Goal: Use online tool/utility: Utilize a website feature to perform a specific function

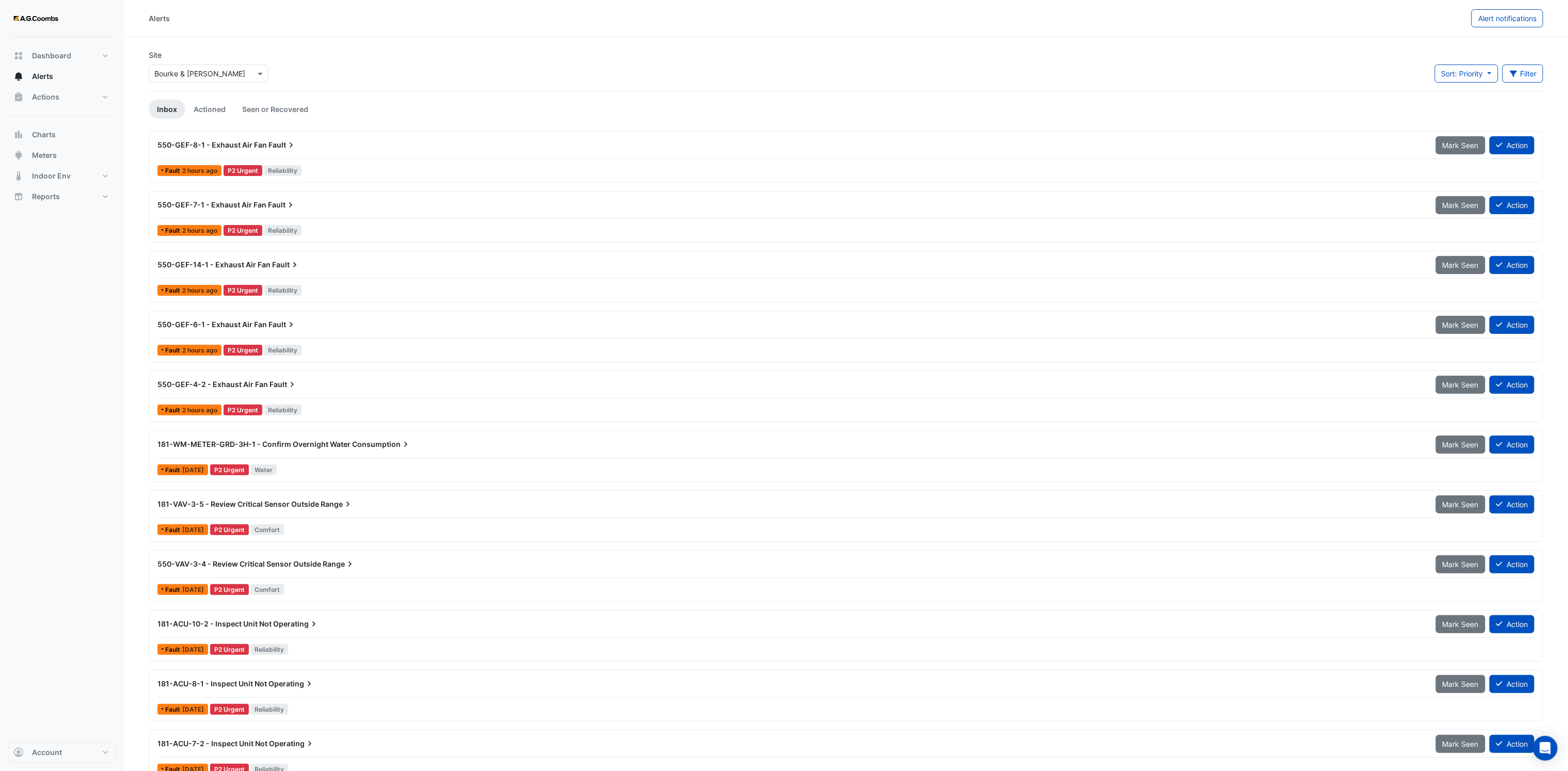
click at [232, 72] on input "text" at bounding box center [198, 74] width 88 height 11
click at [220, 156] on div "[STREET_ADDRESS][PERSON_NAME]" at bounding box center [220, 155] width 142 height 15
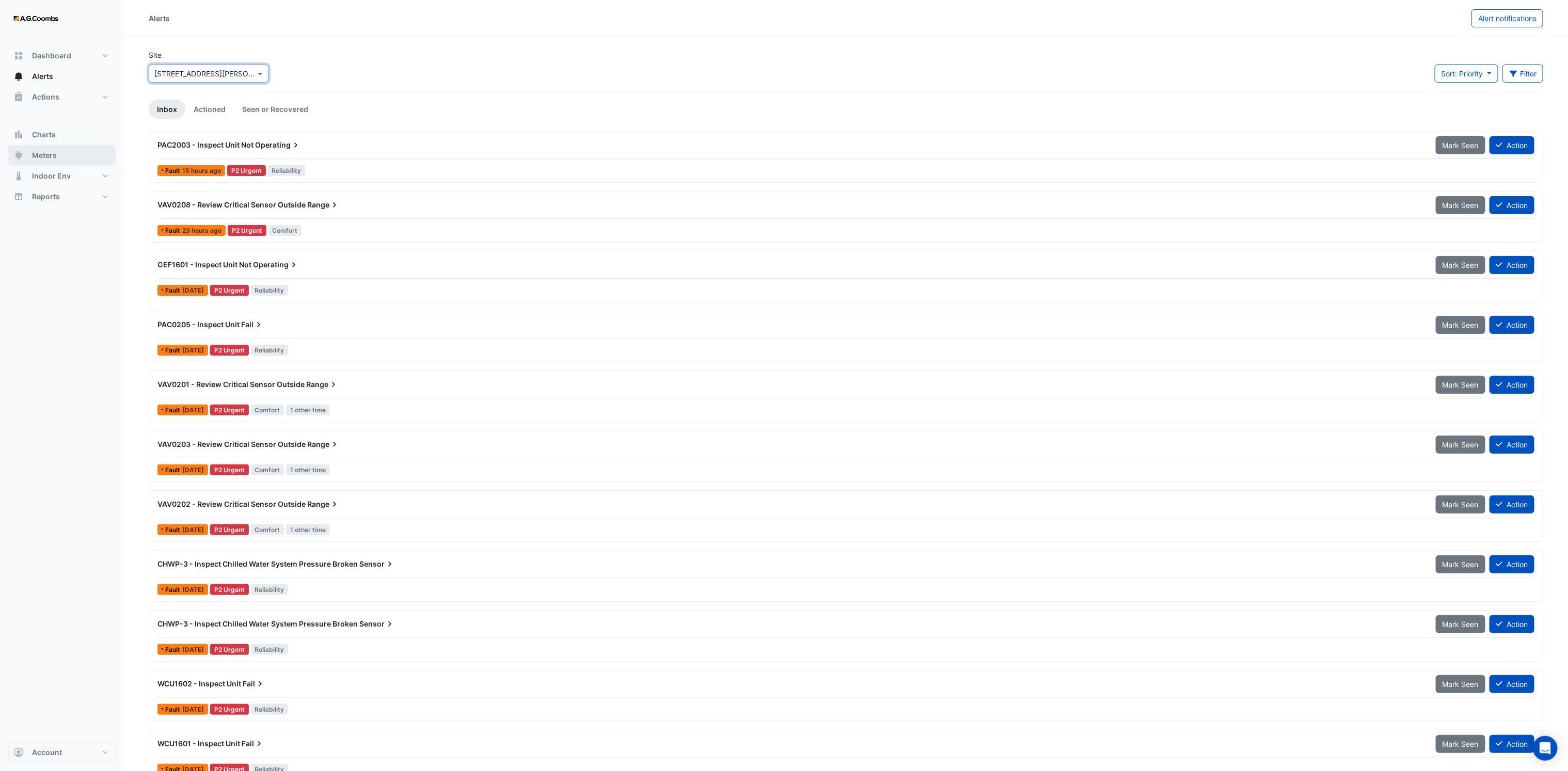
click at [35, 161] on button "Meters" at bounding box center [62, 155] width 107 height 20
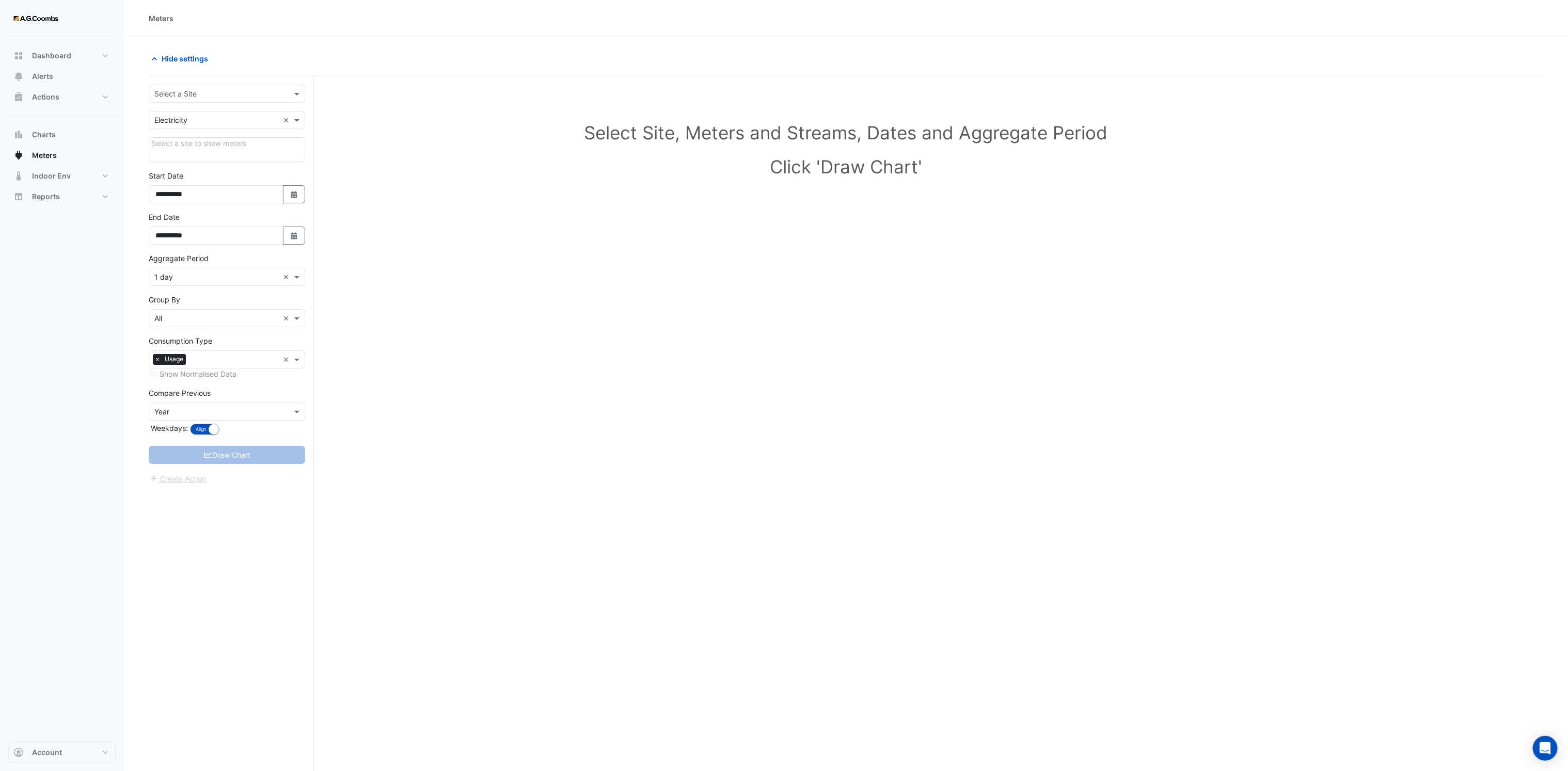
click at [273, 96] on input "text" at bounding box center [217, 95] width 125 height 11
click at [204, 180] on span "[STREET_ADDRESS][PERSON_NAME]" at bounding box center [220, 176] width 126 height 9
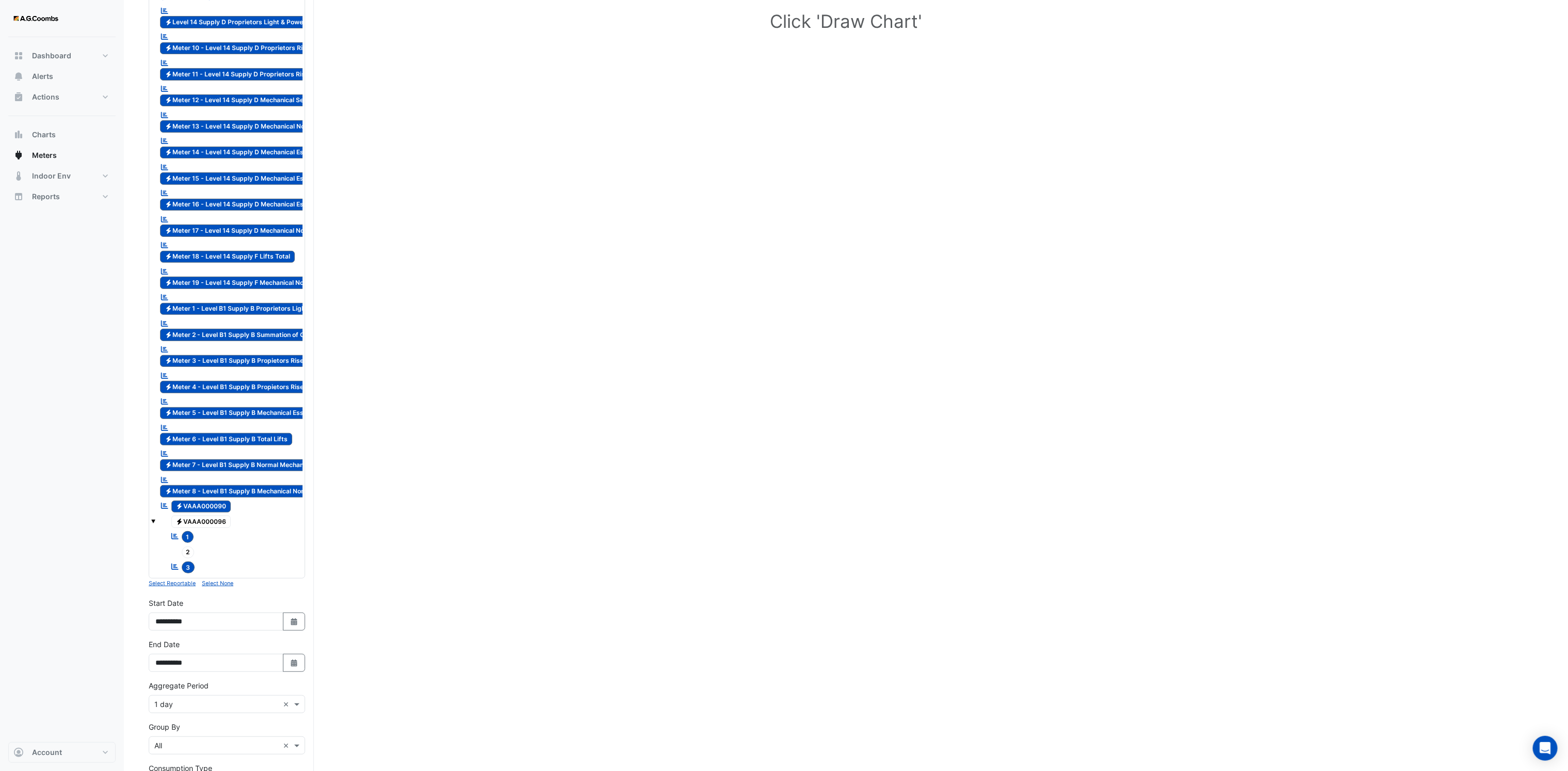
scroll to position [315, 0]
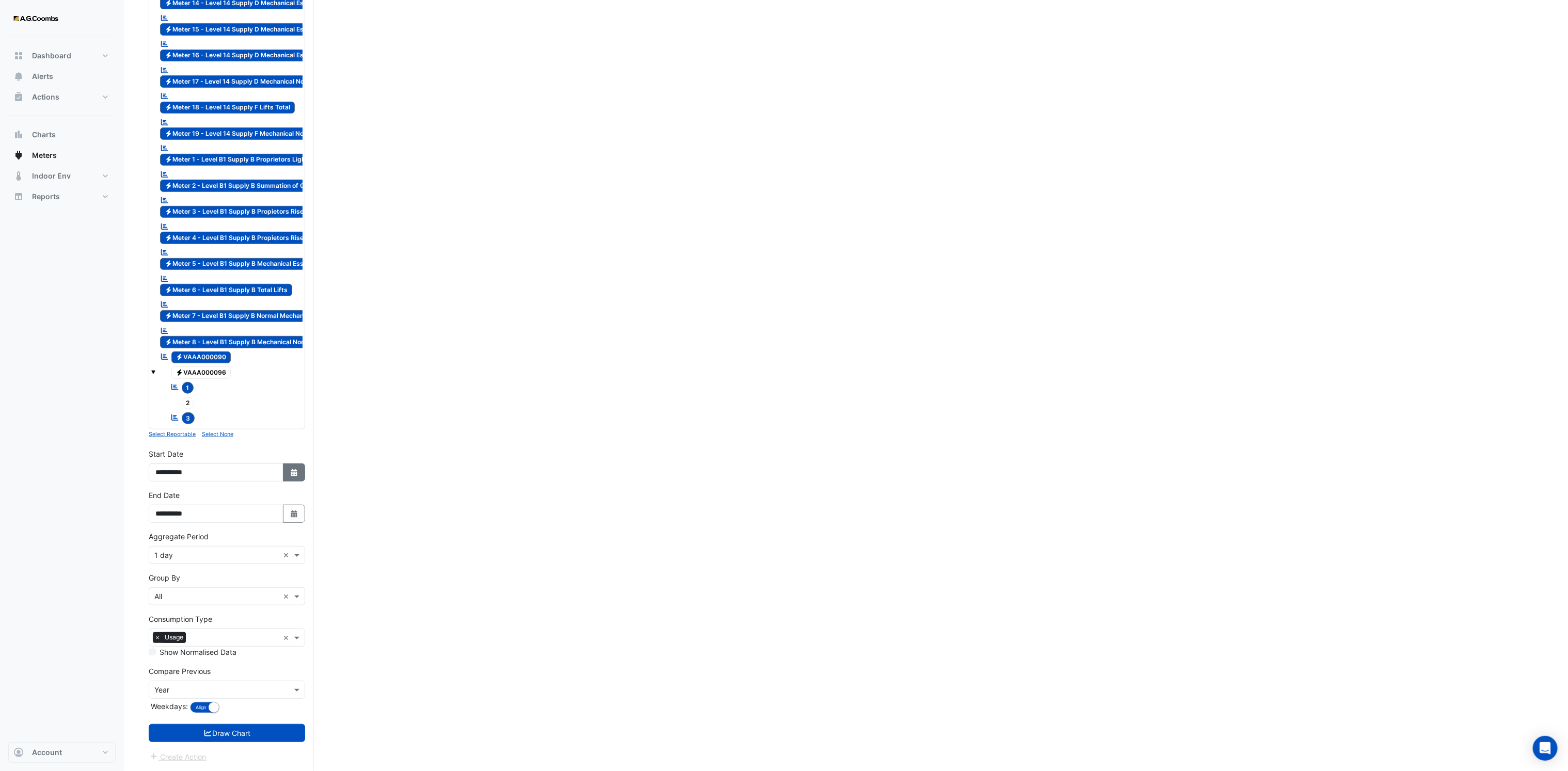
click at [293, 474] on icon "button" at bounding box center [294, 473] width 6 height 7
select select "*"
click at [243, 347] on select "**** **** **** **** **** **** **** **** **** **** ****" at bounding box center [234, 354] width 39 height 16
select select "****"
click at [215, 347] on select "**** **** **** **** **** **** **** **** **** **** ****" at bounding box center [234, 354] width 39 height 16
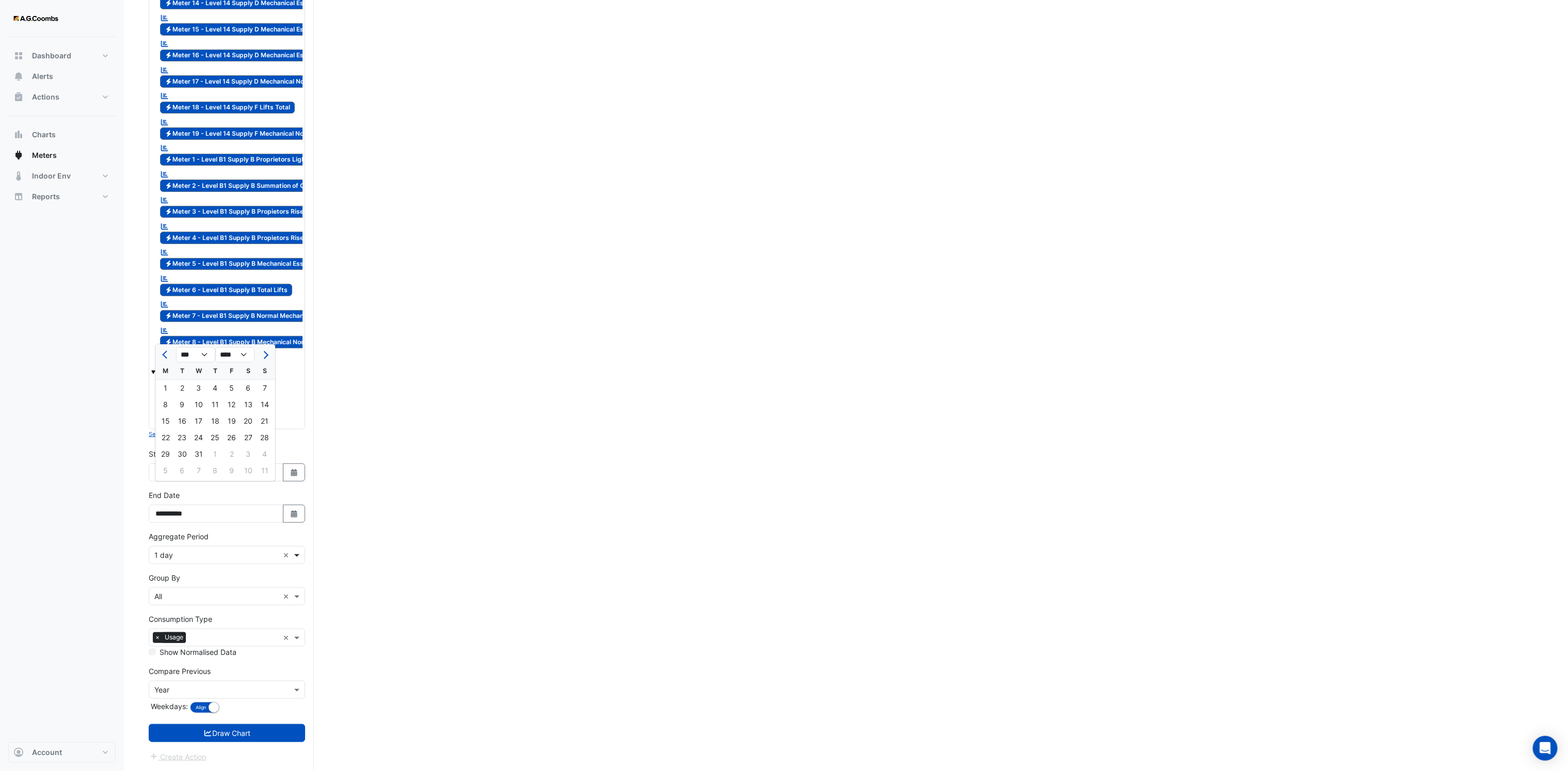
click at [297, 556] on span at bounding box center [298, 555] width 13 height 11
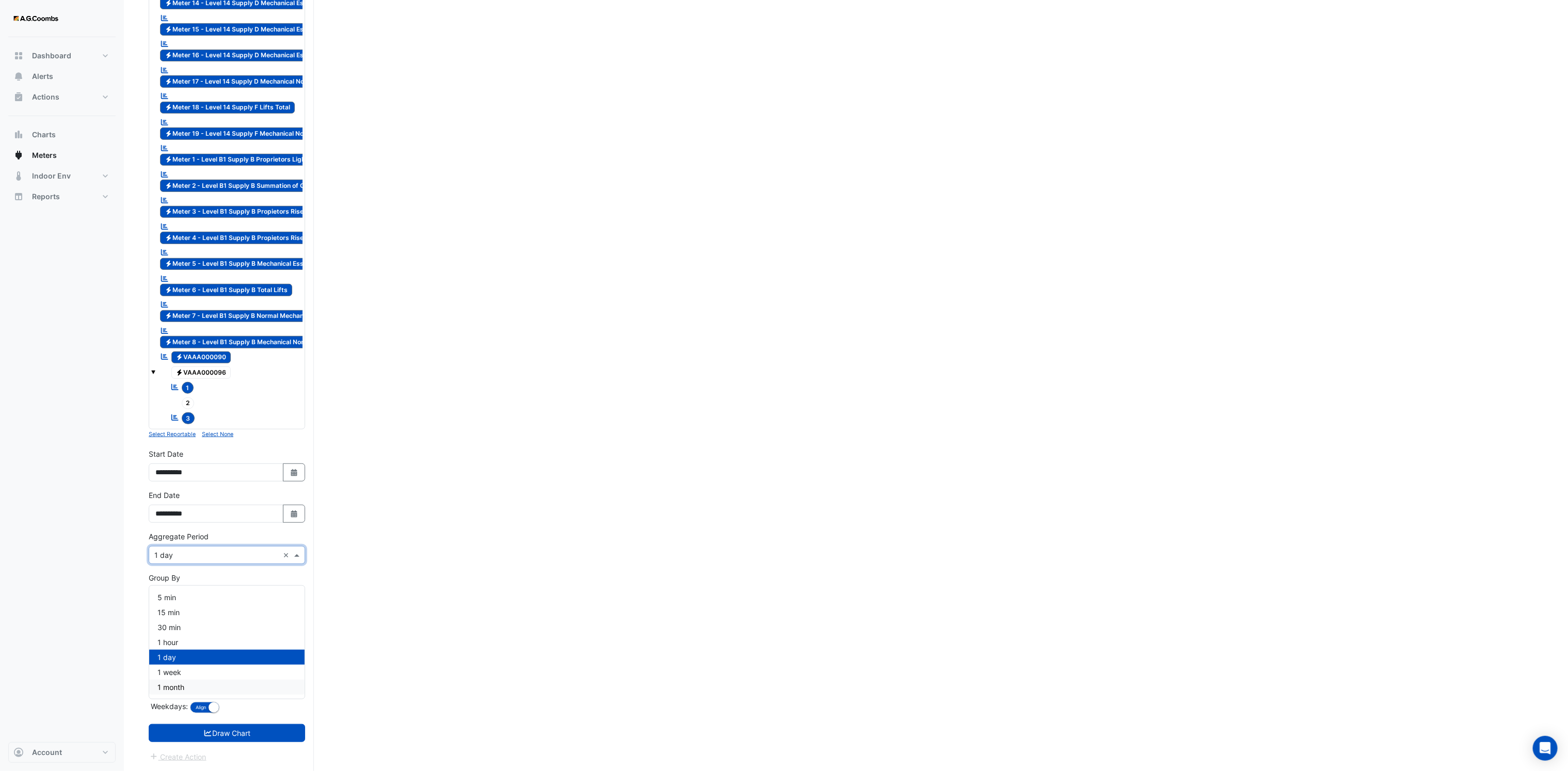
click at [189, 680] on div "1 month" at bounding box center [227, 687] width 155 height 15
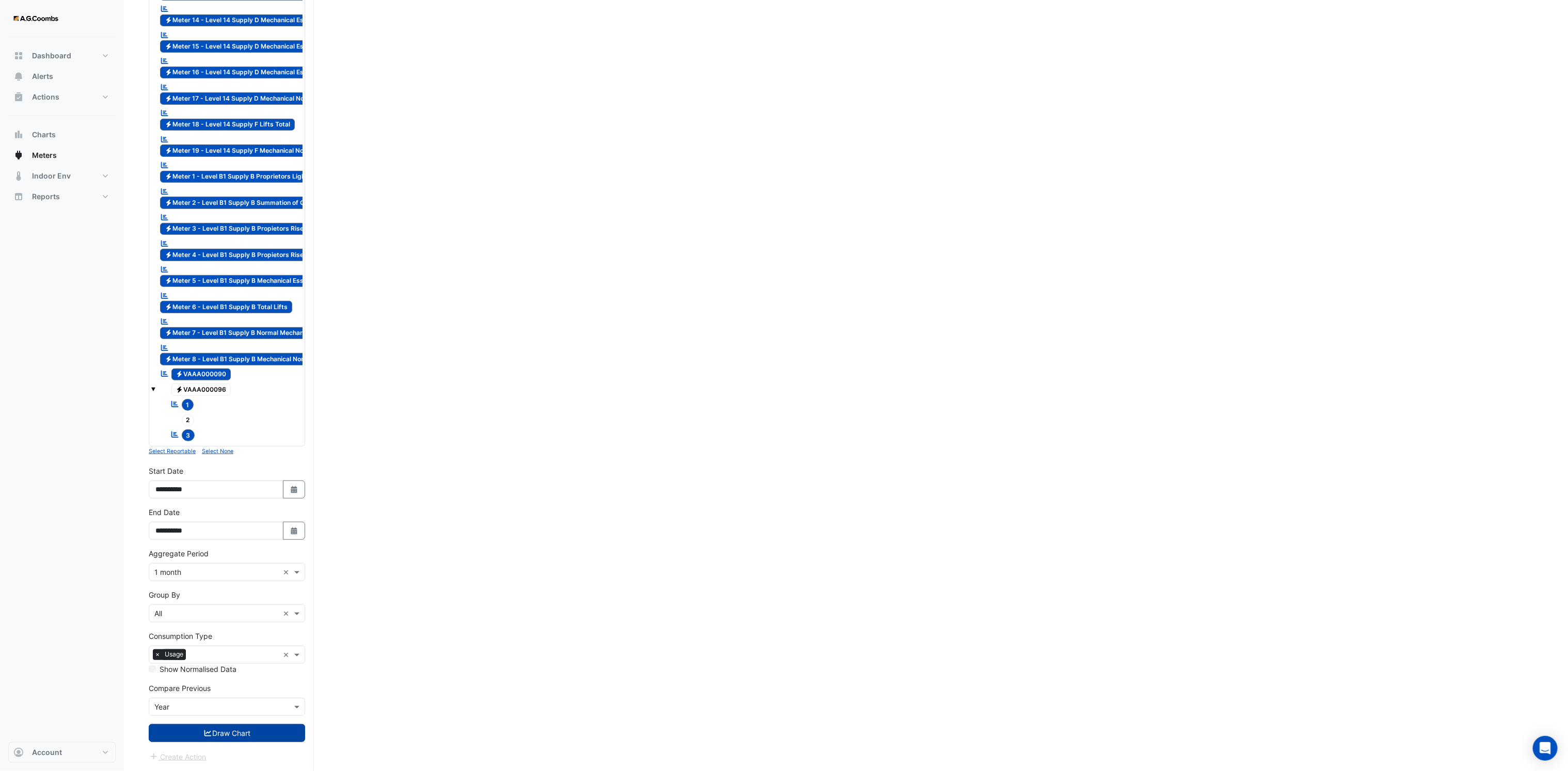
click at [243, 734] on button "Draw Chart" at bounding box center [227, 733] width 156 height 18
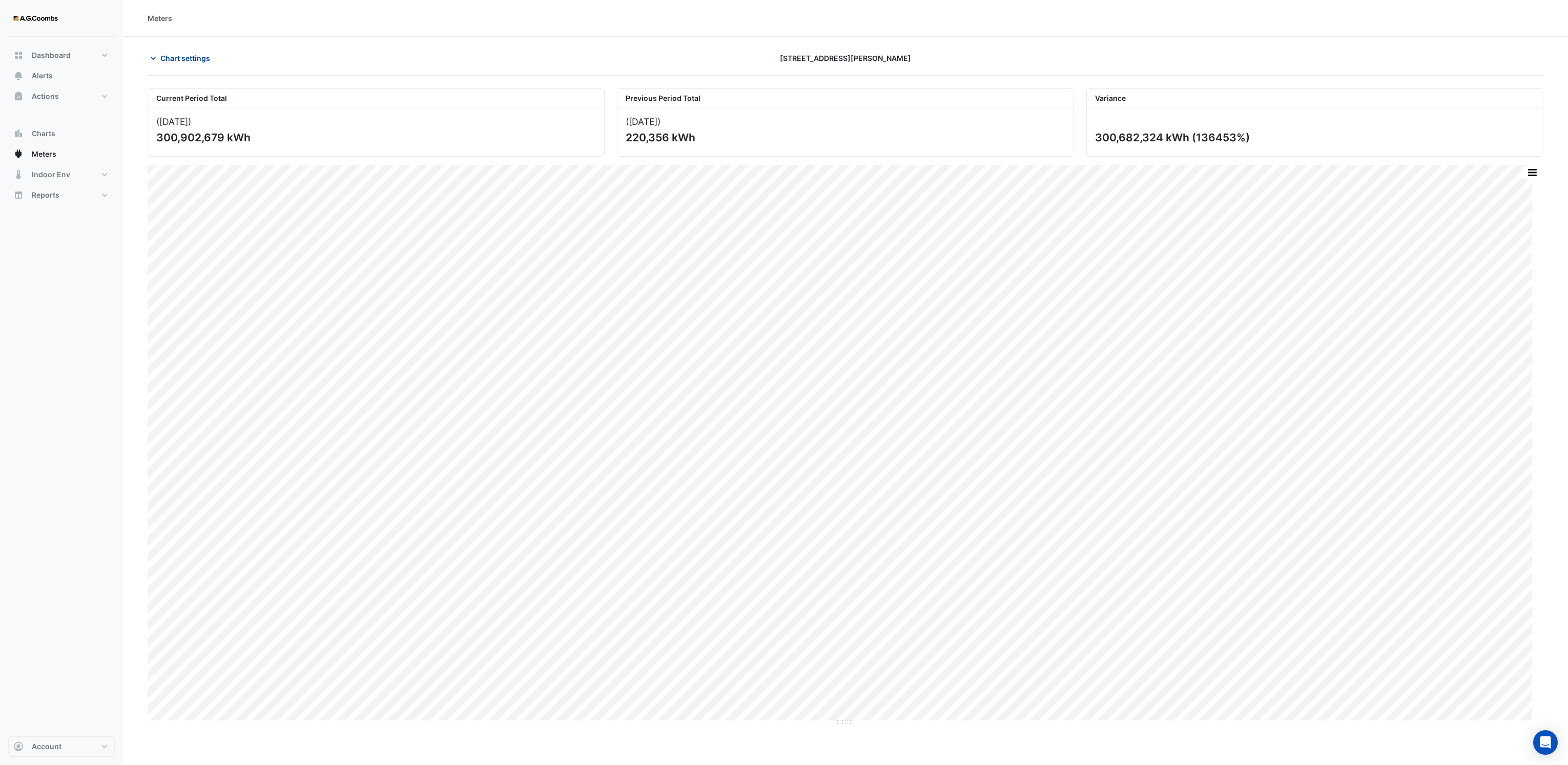
click at [154, 60] on icon "button" at bounding box center [153, 57] width 10 height 10
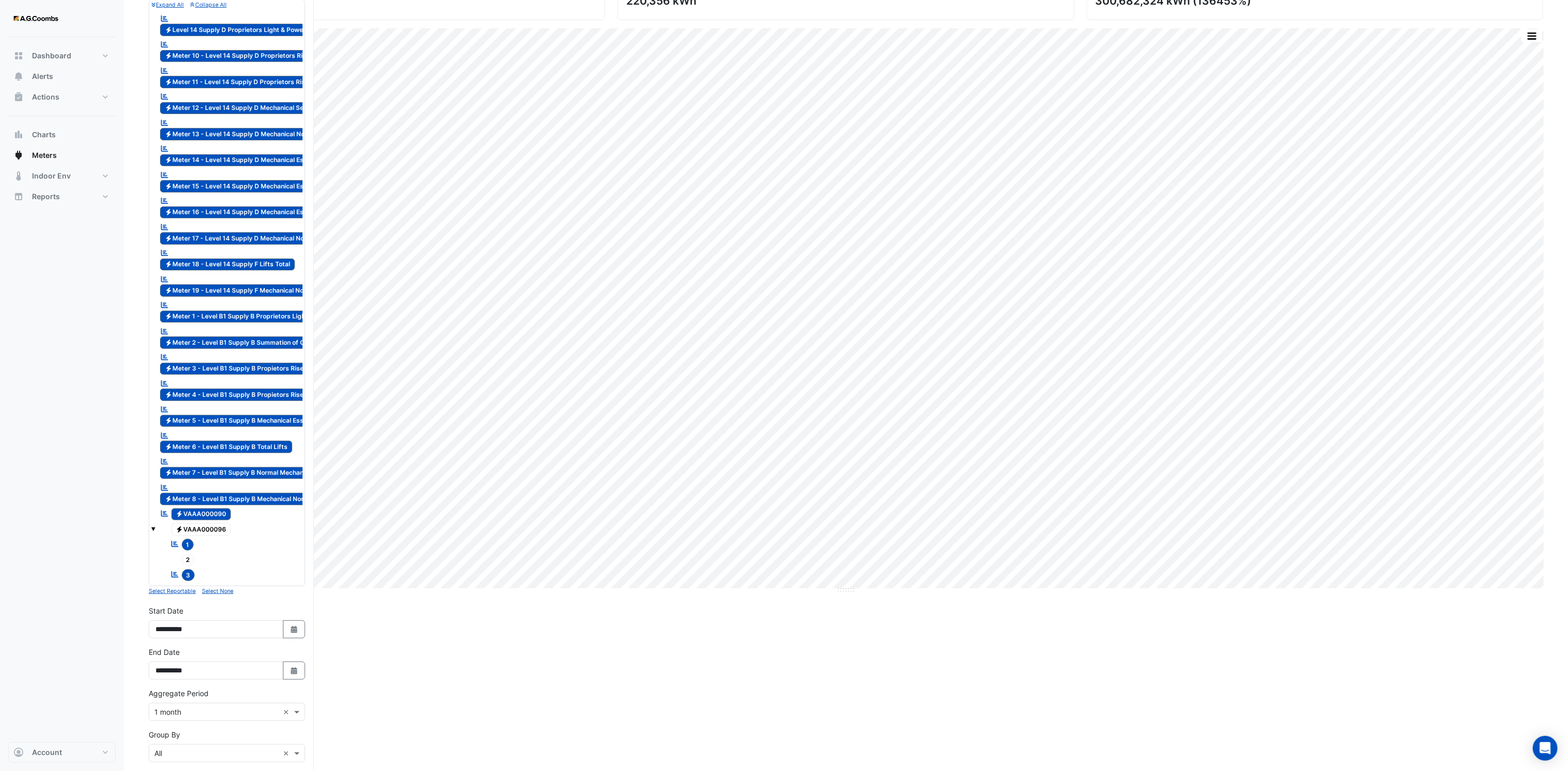
scroll to position [297, 0]
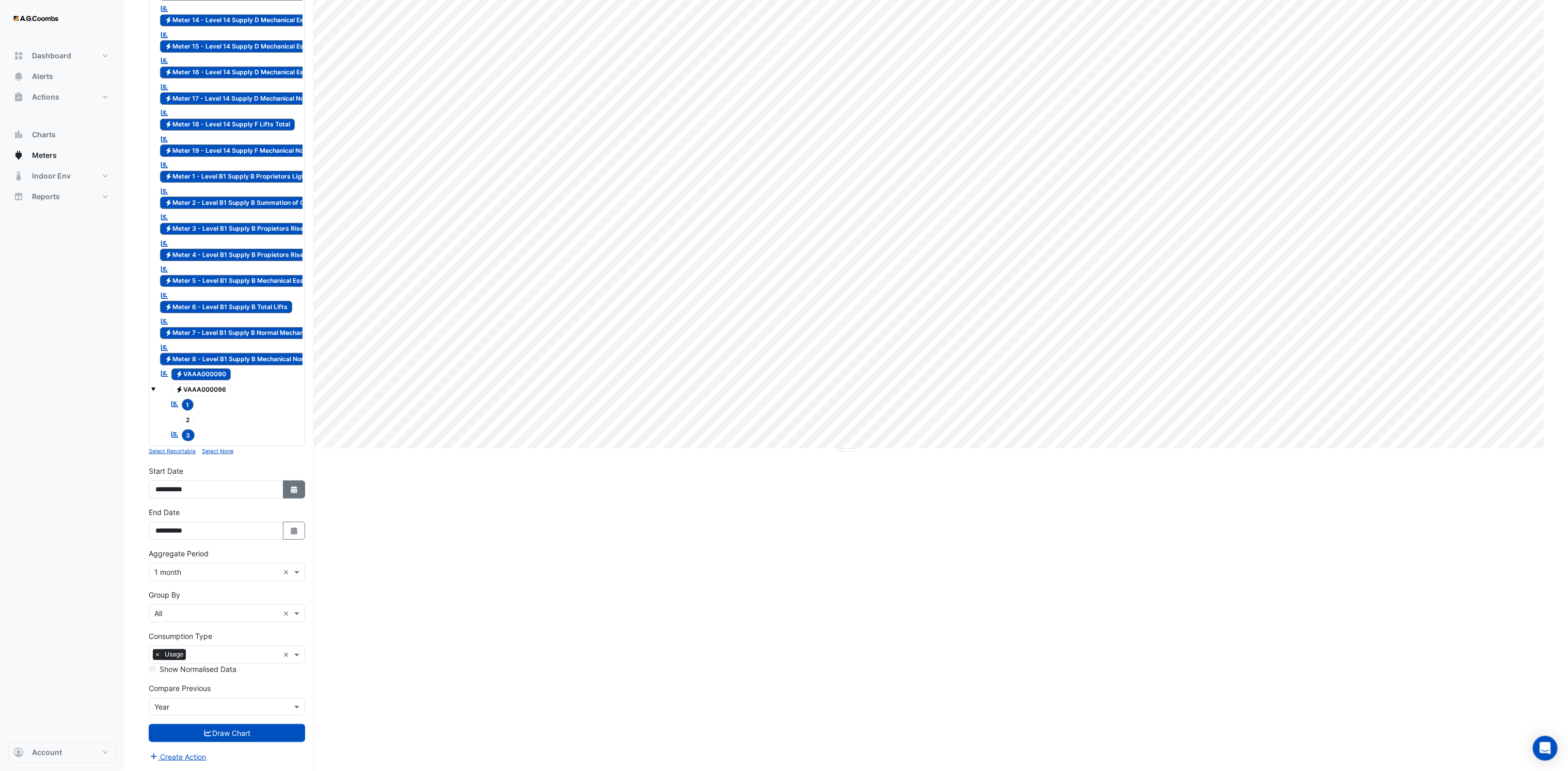
click at [301, 497] on button "Select Date" at bounding box center [294, 490] width 23 height 18
select select "*"
click at [243, 364] on select "**** **** **** **** **** **** **** **** **** **** ****" at bounding box center [234, 372] width 39 height 16
select select "****"
click at [215, 364] on select "**** **** **** **** **** **** **** **** **** **** ****" at bounding box center [234, 372] width 39 height 16
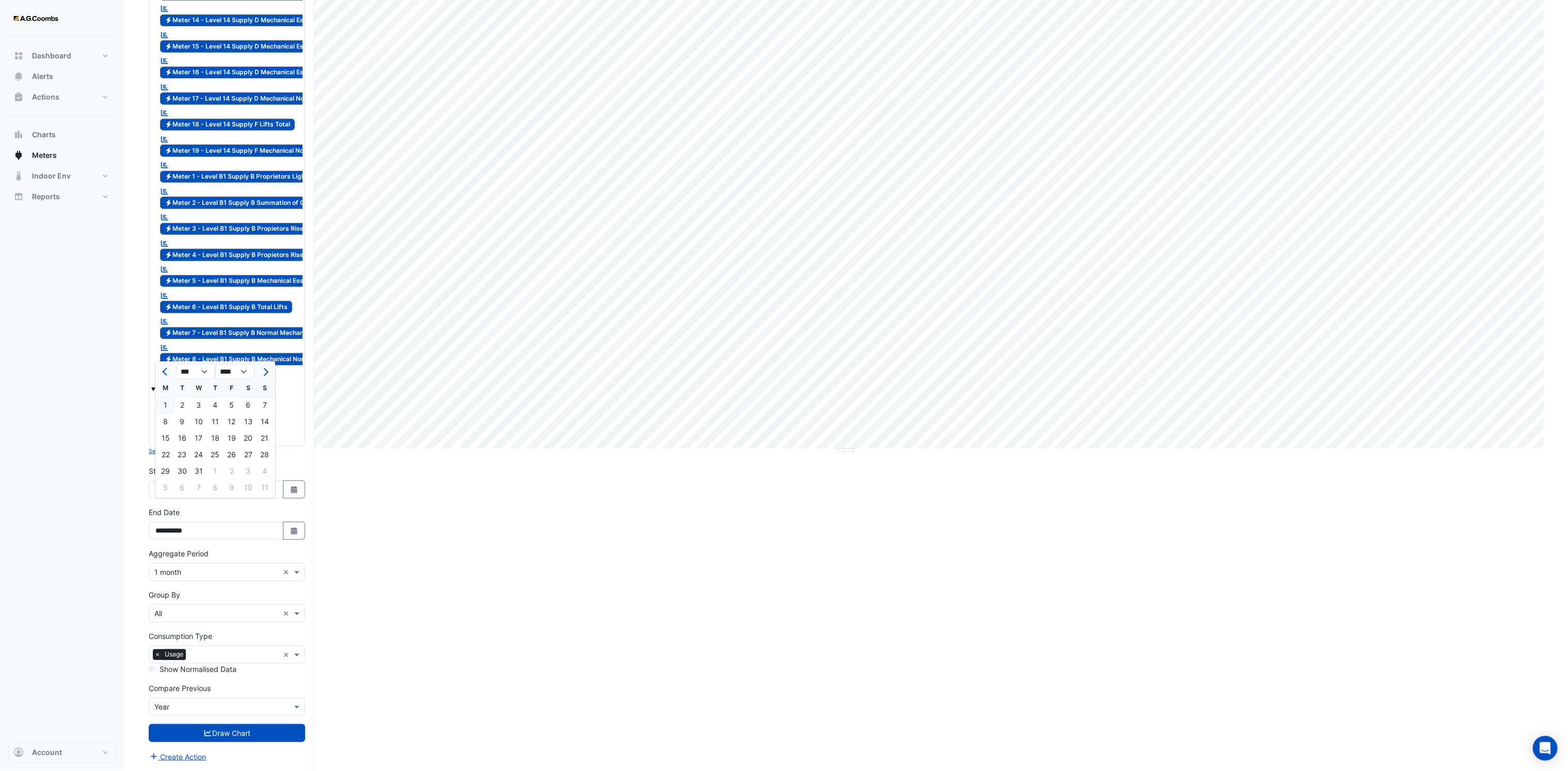
click at [163, 397] on div "1" at bounding box center [166, 406] width 17 height 17
type input "**********"
click at [248, 734] on button "Draw Chart" at bounding box center [227, 733] width 156 height 18
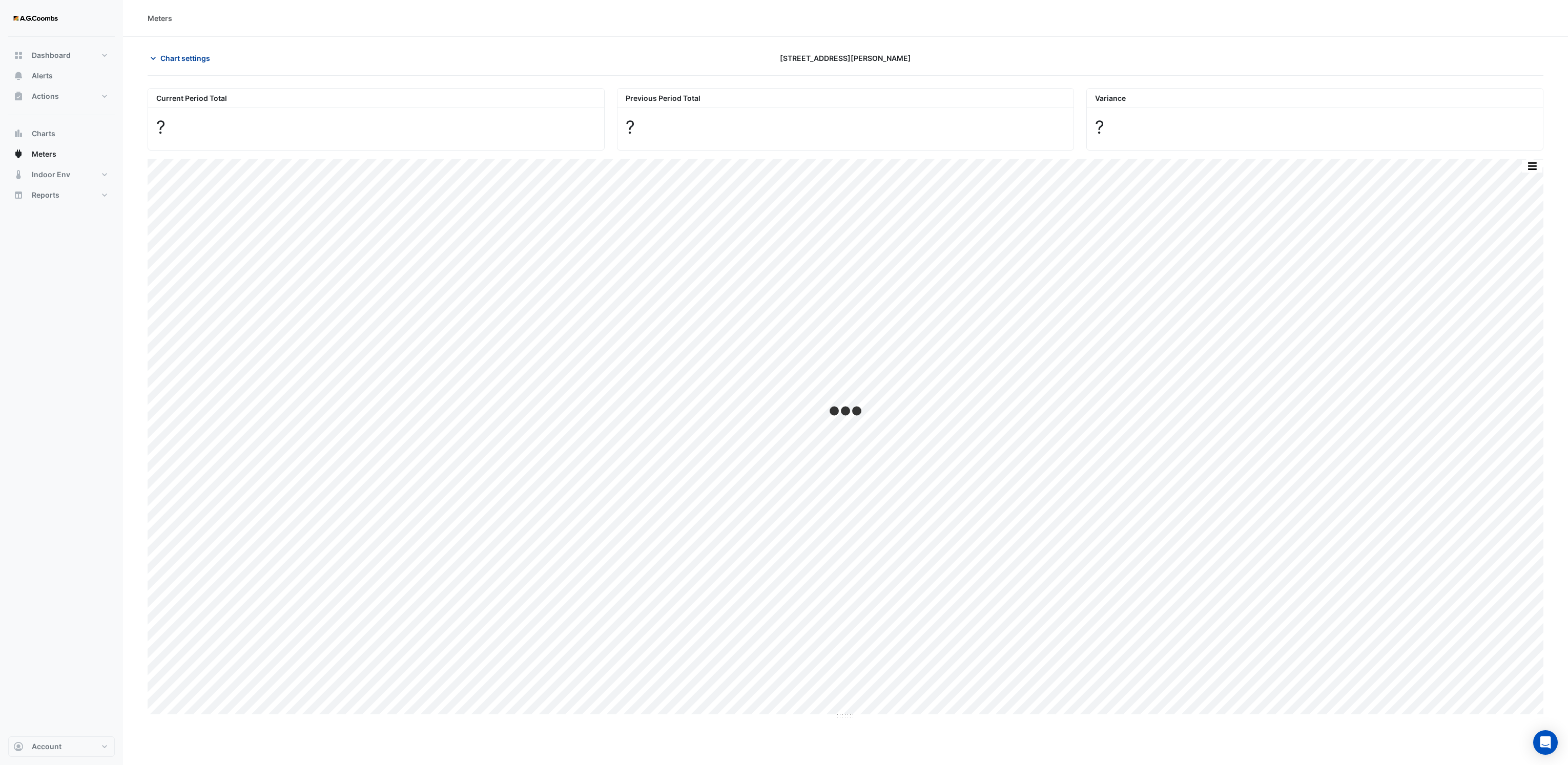
click at [158, 62] on icon "button" at bounding box center [153, 57] width 10 height 10
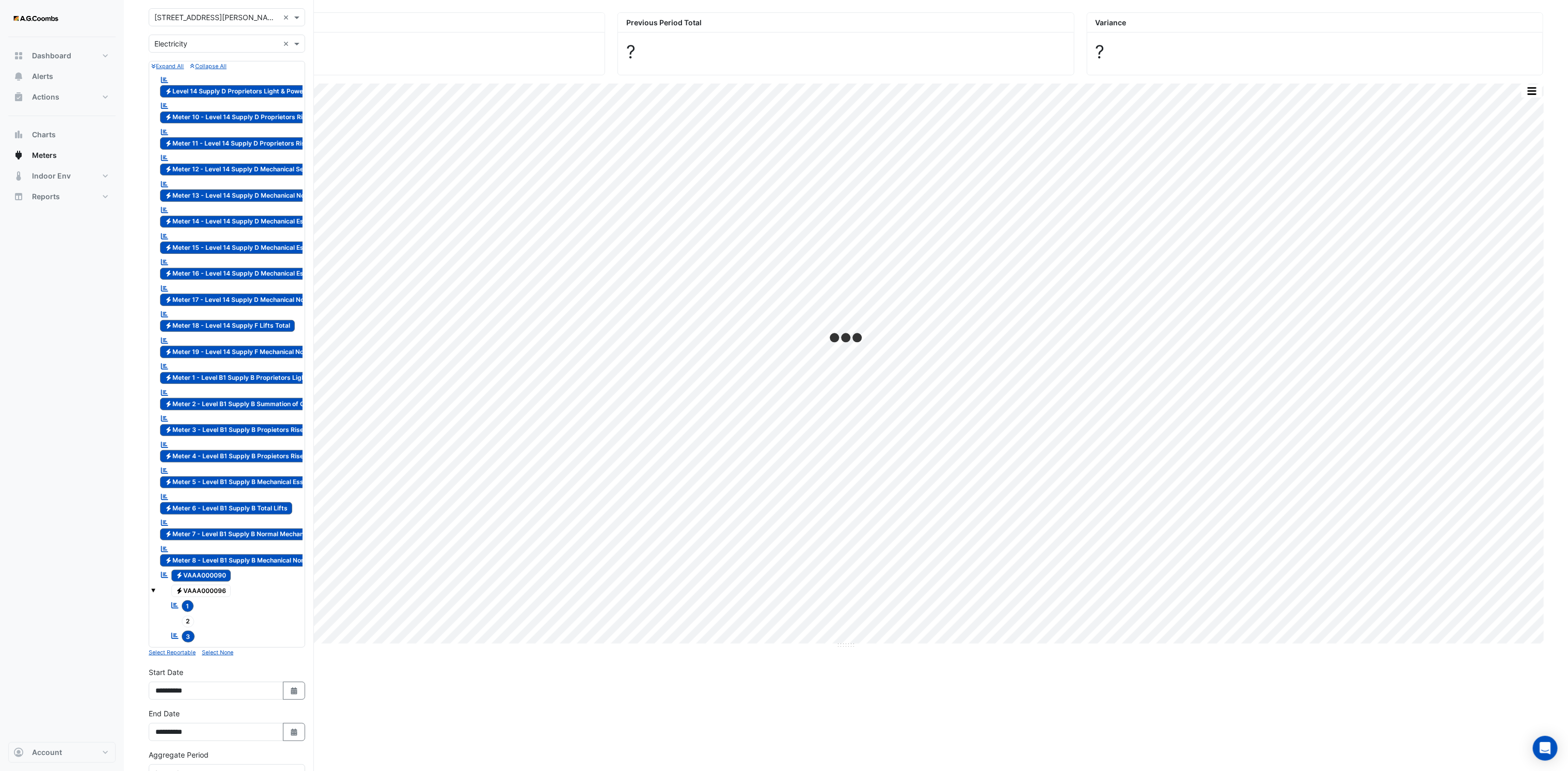
scroll to position [77, 0]
click at [184, 578] on span "Electricity VAAA000090" at bounding box center [201, 575] width 60 height 12
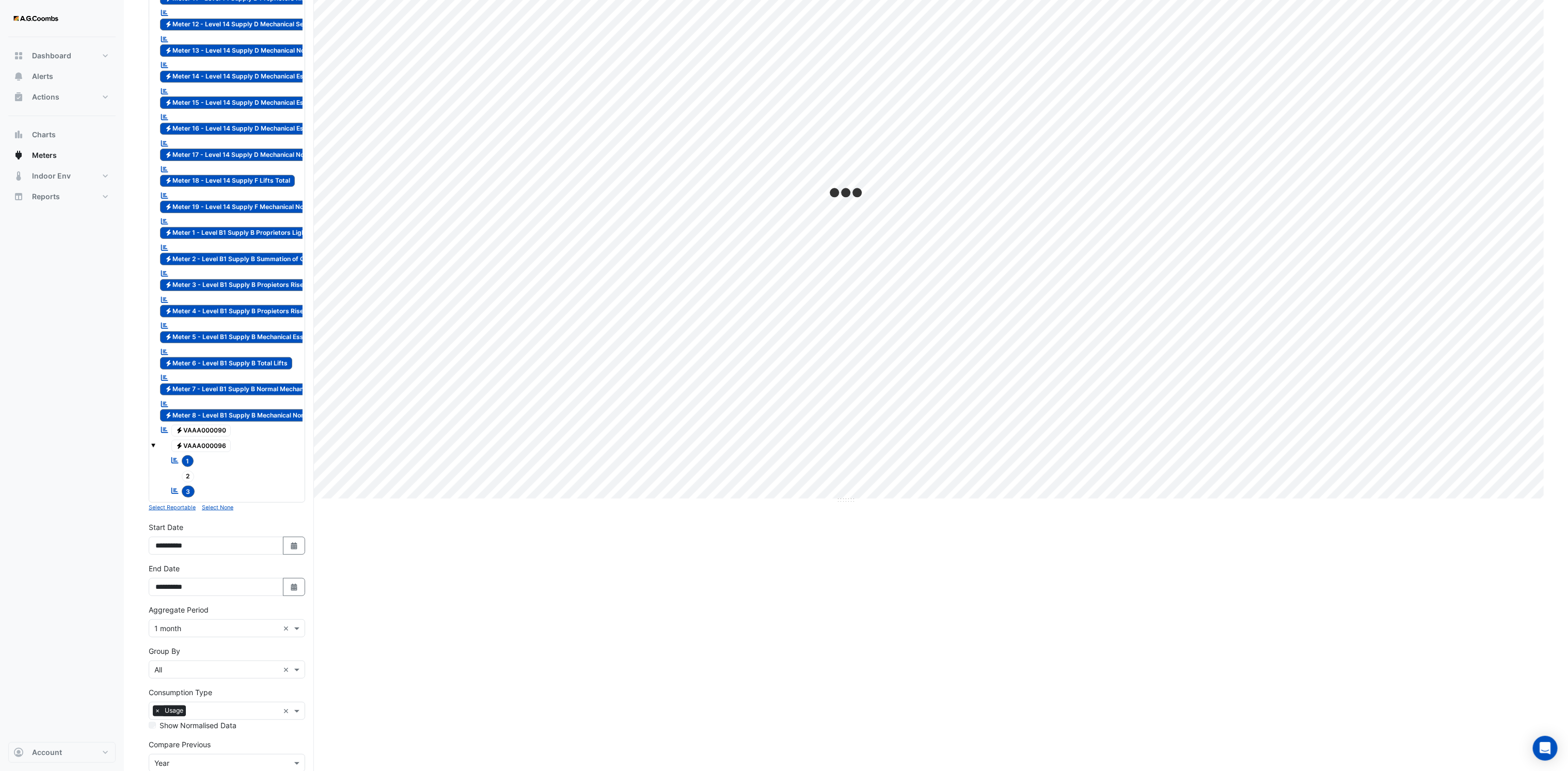
scroll to position [297, 0]
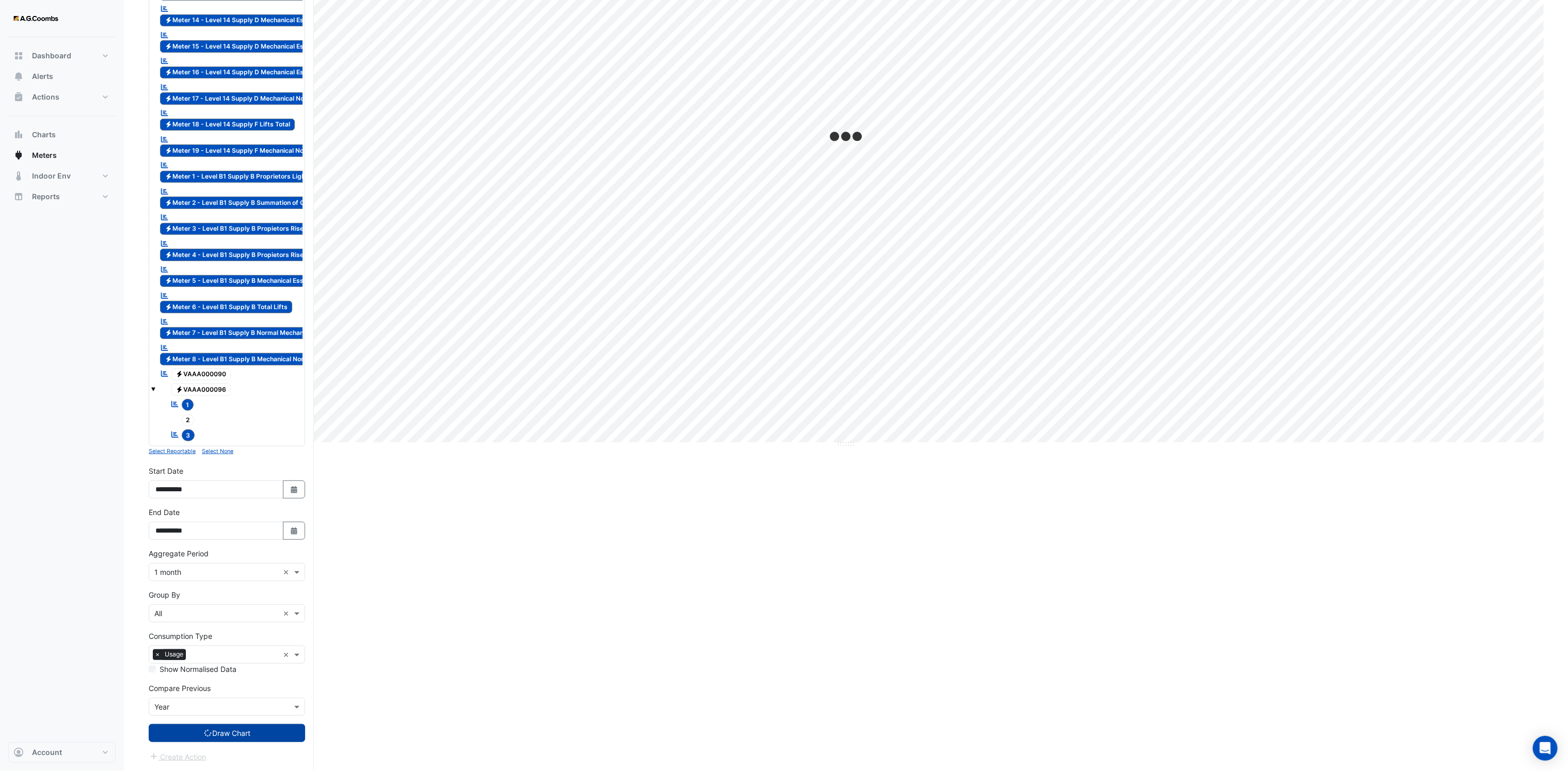
click at [254, 734] on button "Draw Chart" at bounding box center [227, 733] width 156 height 18
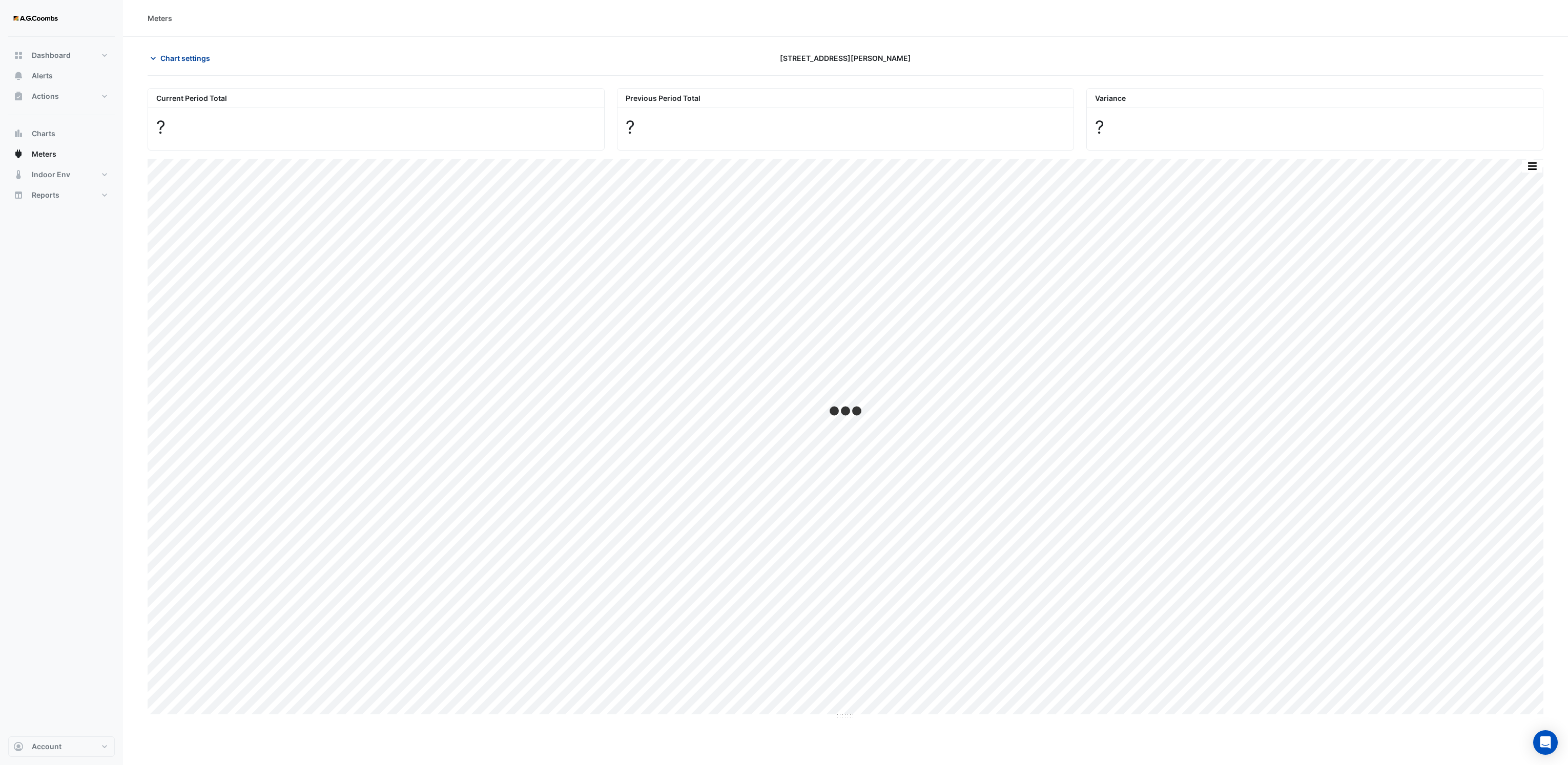
drag, startPoint x: 146, startPoint y: 59, endPoint x: 152, endPoint y: 61, distance: 6.3
click at [149, 60] on div "Chart settings" at bounding box center [375, 58] width 469 height 18
click at [152, 61] on icon "button" at bounding box center [153, 57] width 10 height 10
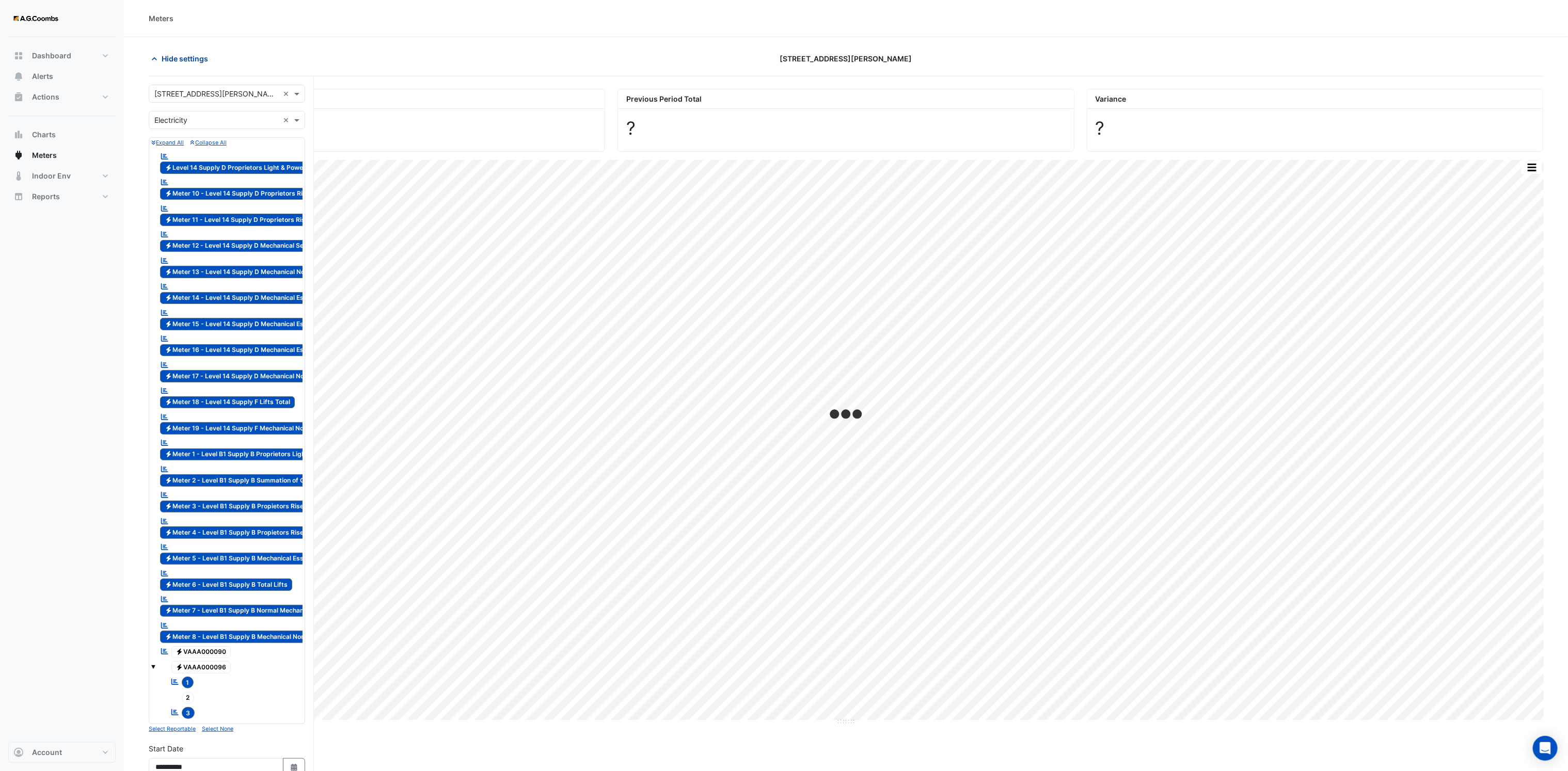
click at [157, 59] on icon "button" at bounding box center [154, 58] width 10 height 10
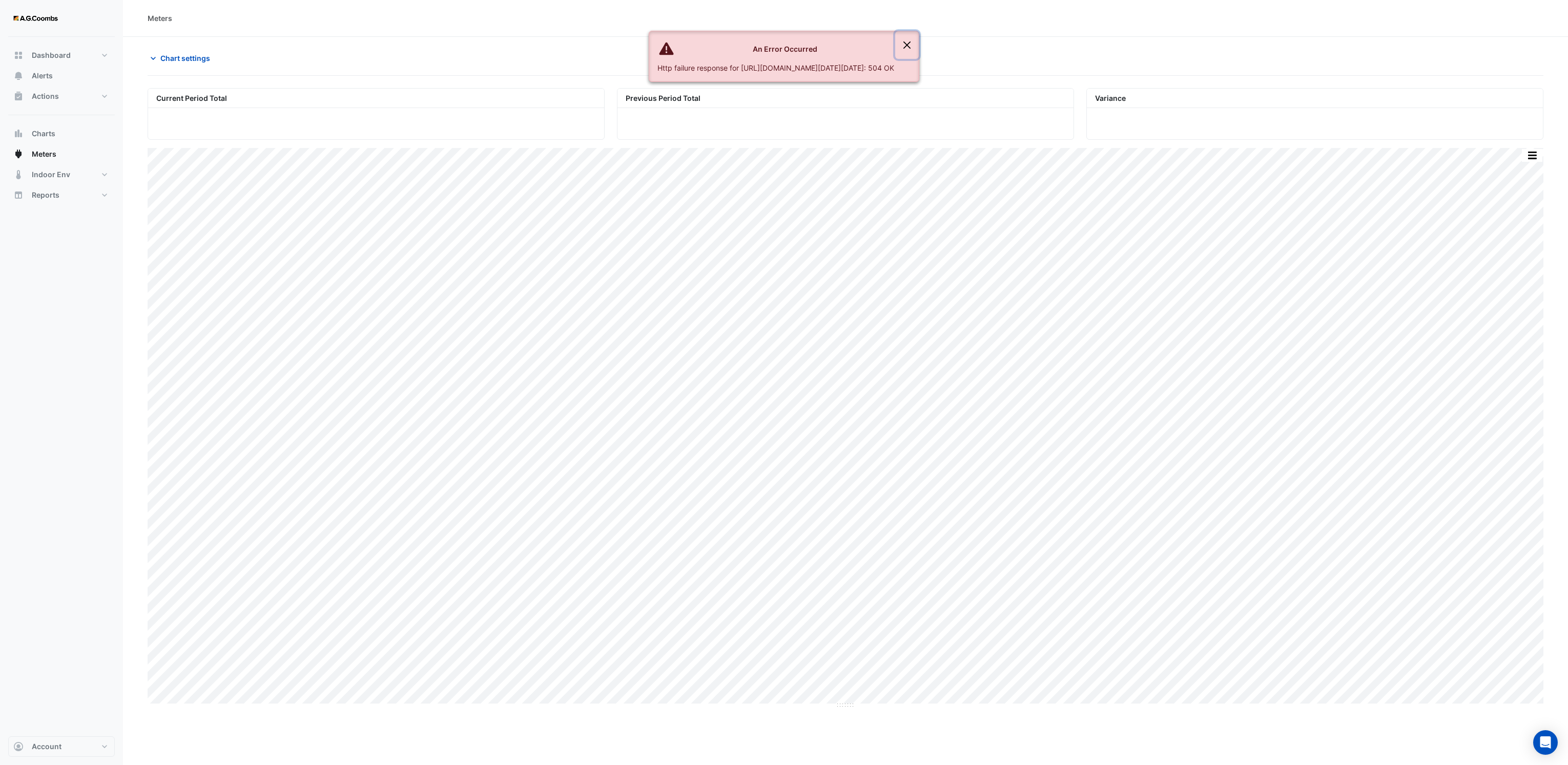
click at [918, 40] on button "Close" at bounding box center [907, 45] width 24 height 27
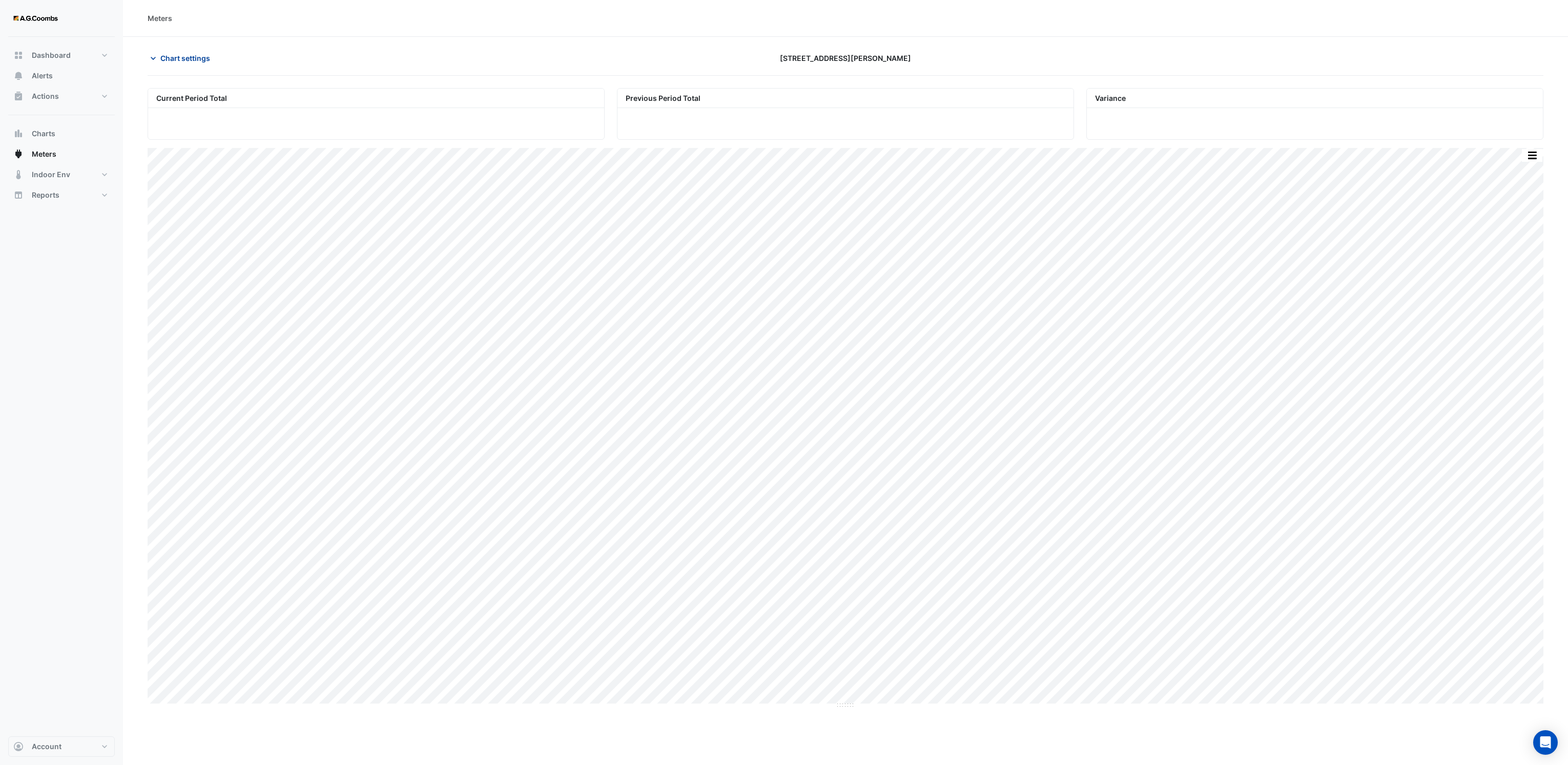
click at [162, 54] on span "Chart settings" at bounding box center [185, 58] width 50 height 11
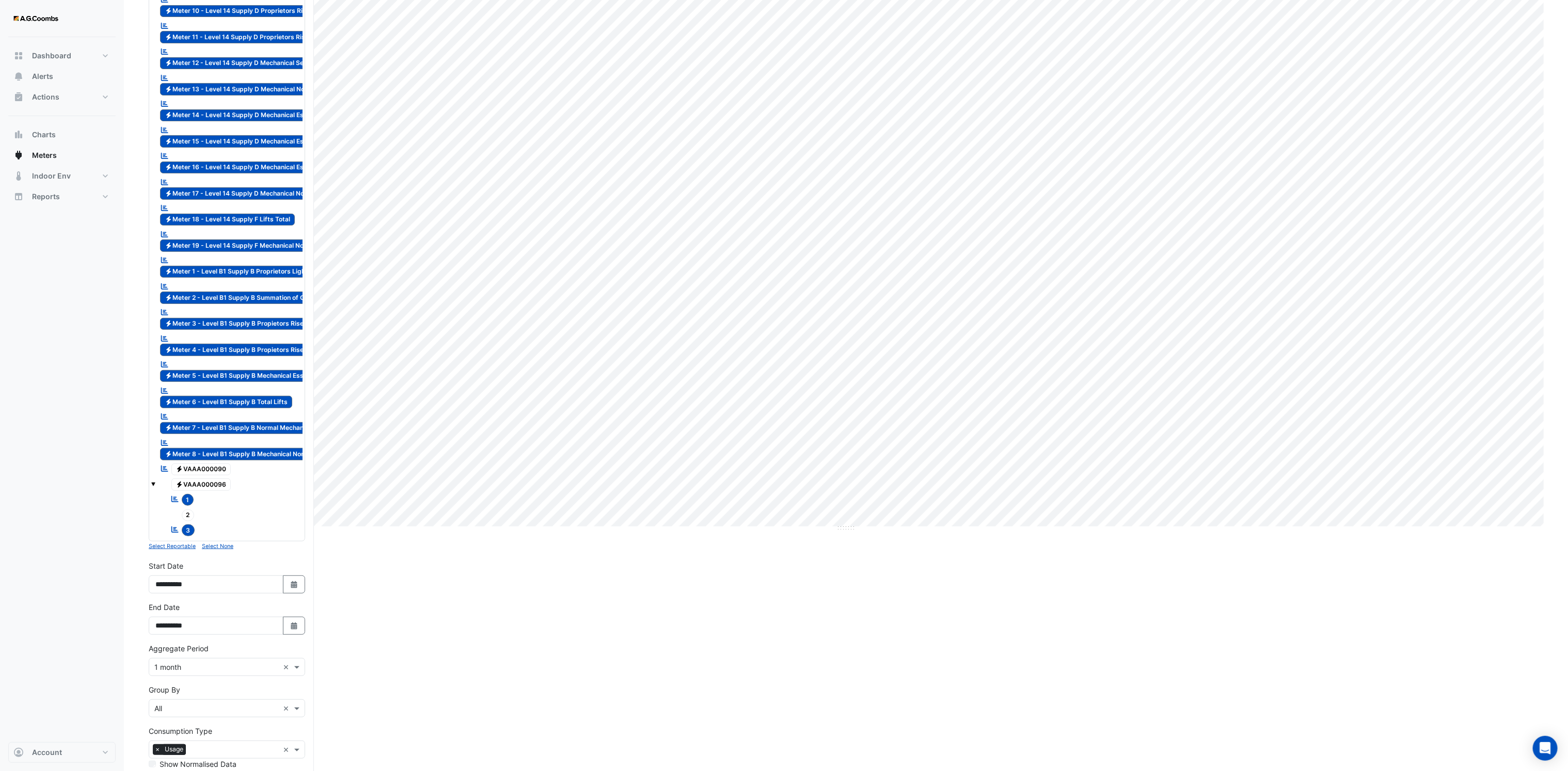
scroll to position [297, 0]
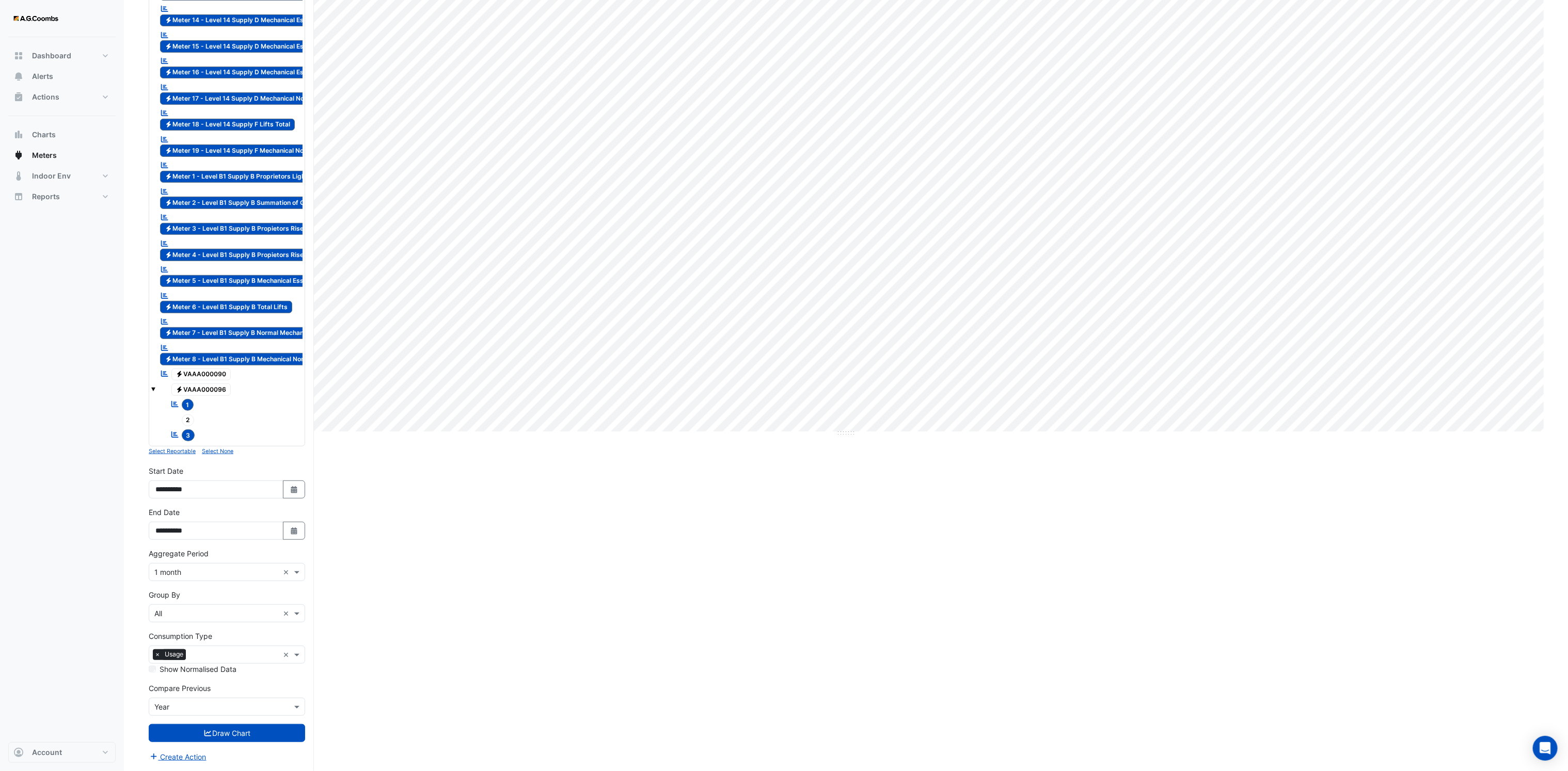
click at [217, 450] on small "Select None" at bounding box center [218, 451] width 31 height 6
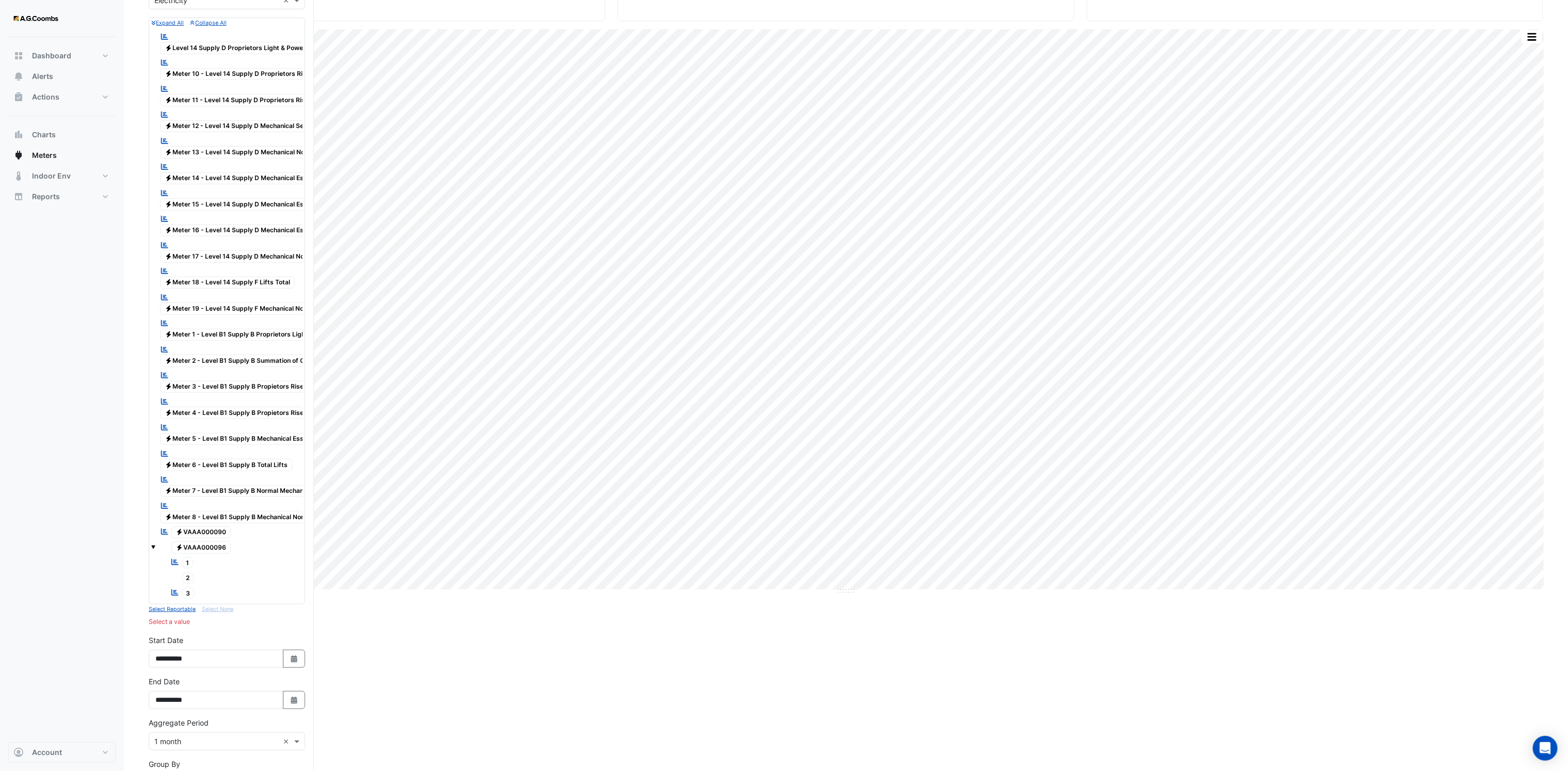
scroll to position [0, 0]
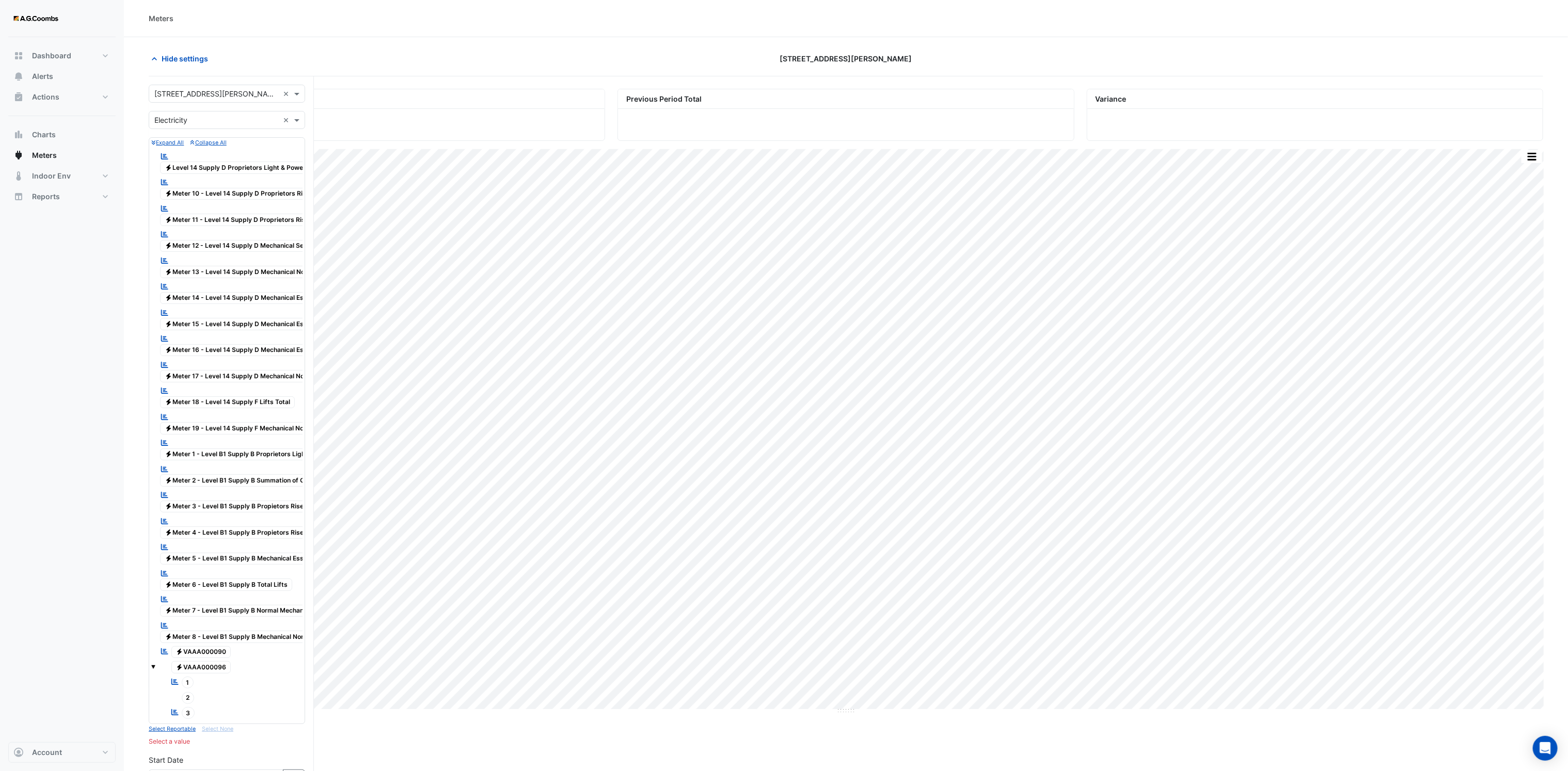
click at [223, 330] on span "Electricity Meter 15 - Level 14 Supply D Mechanical Essential 1" at bounding box center [246, 323] width 173 height 12
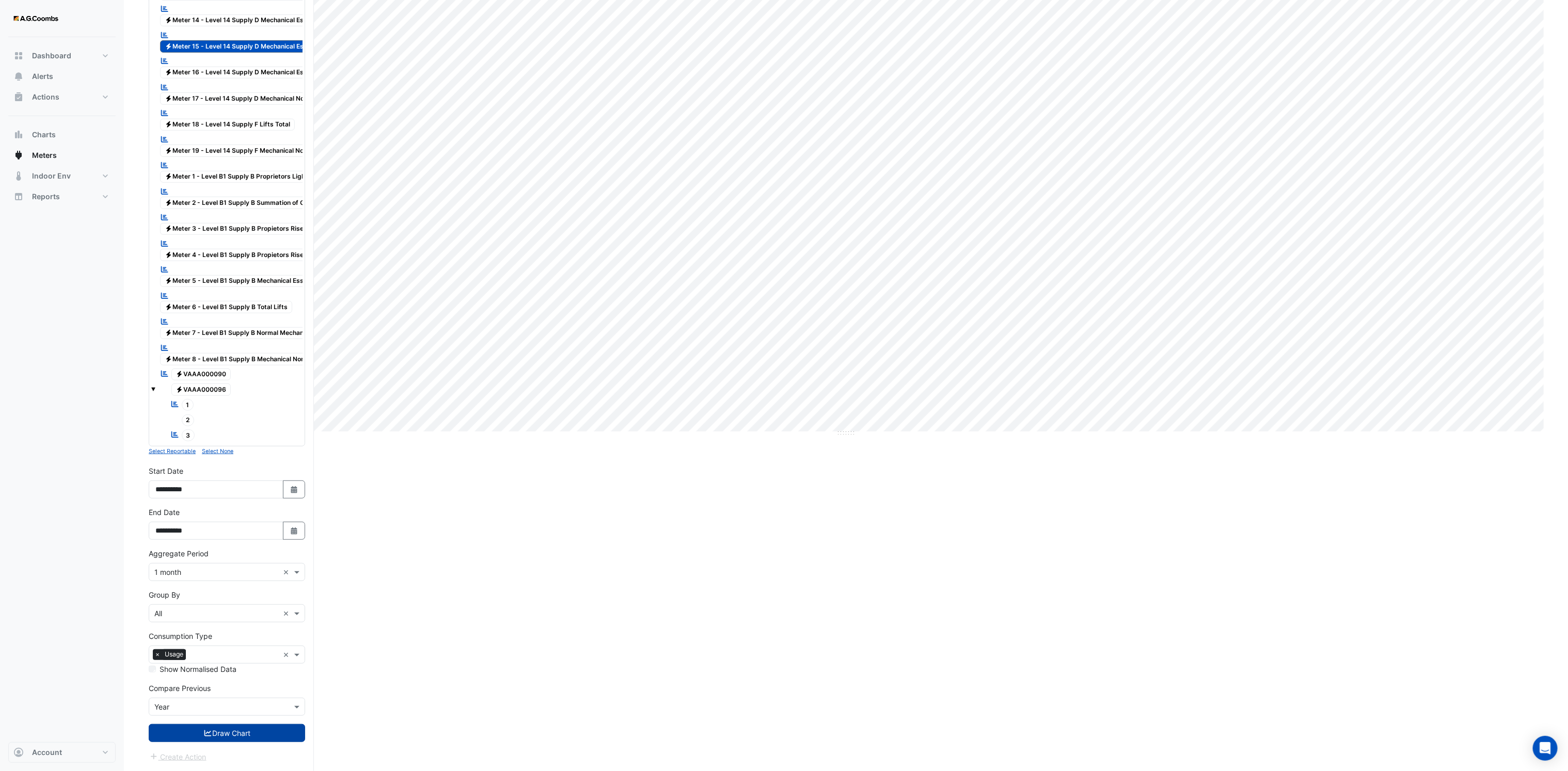
click at [234, 732] on button "Draw Chart" at bounding box center [227, 733] width 156 height 18
